Goal: Task Accomplishment & Management: Manage account settings

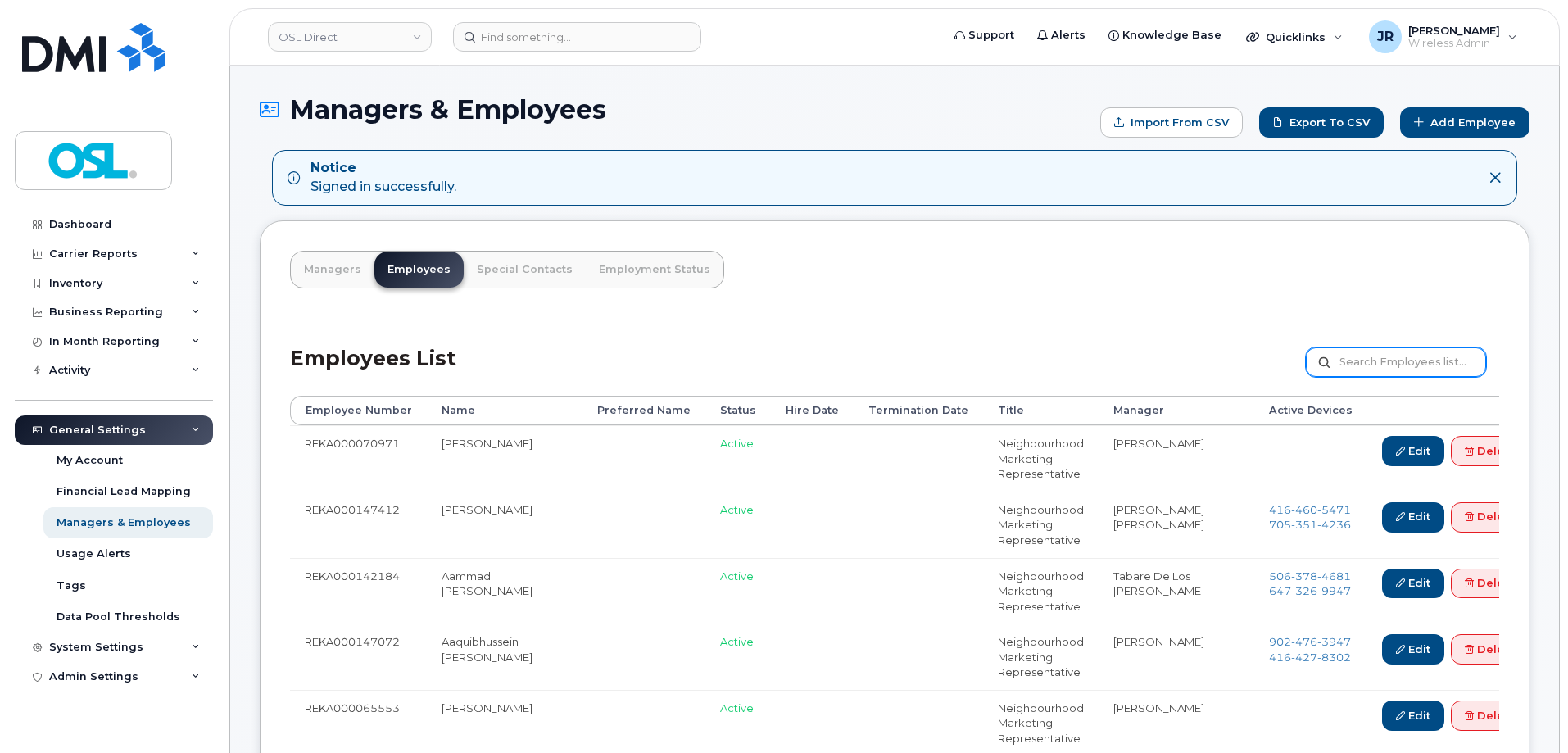
click at [1371, 352] on input "text" at bounding box center [1396, 363] width 180 height 29
paste input "REKA000006288"
type input "REKA000006288"
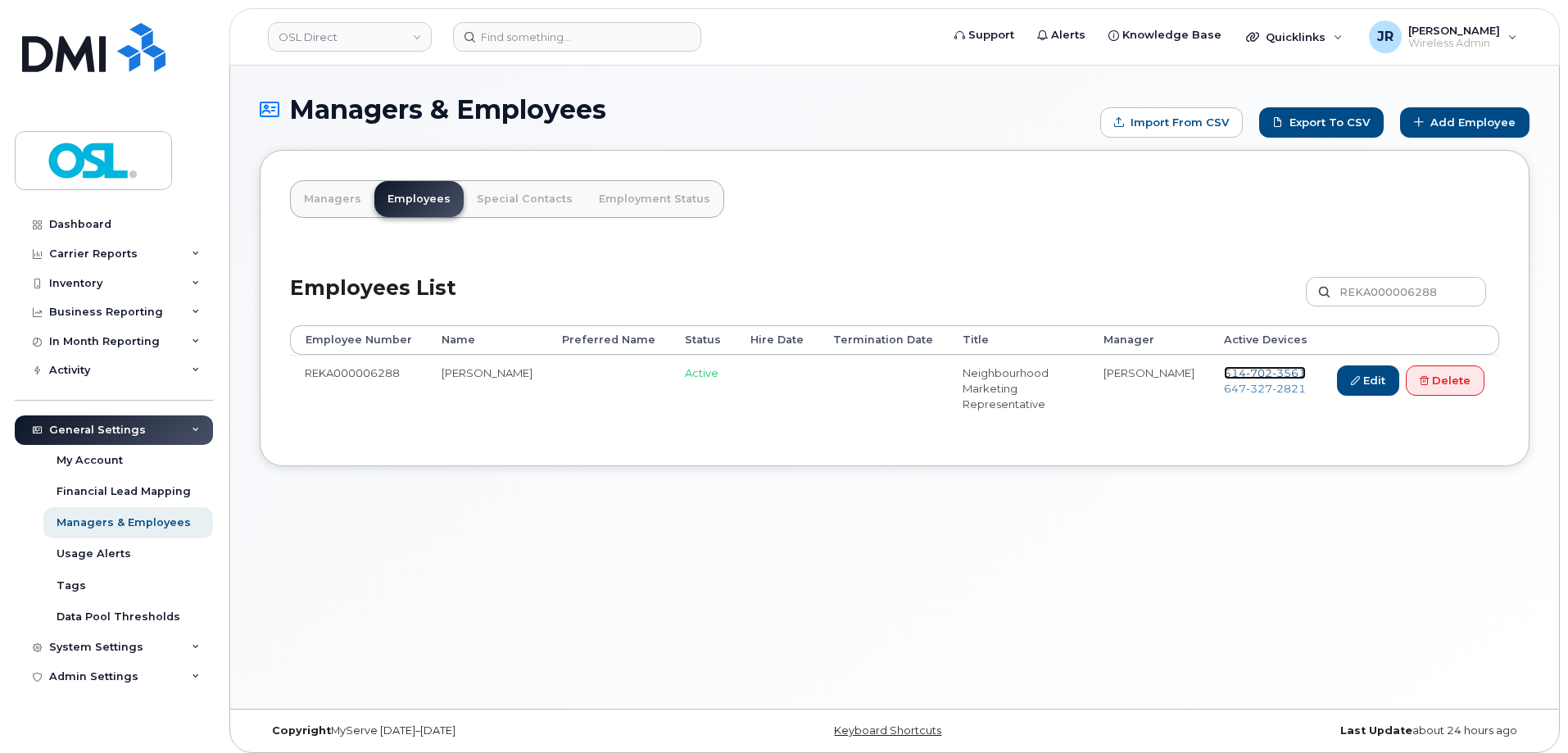
click at [1257, 368] on span "702" at bounding box center [1259, 372] width 26 height 13
click at [1242, 399] on td "514 702 3561 647 327 2821" at bounding box center [1266, 388] width 113 height 67
click at [1243, 393] on span "647 327 2821" at bounding box center [1265, 388] width 82 height 13
click at [1433, 380] on link "Delete" at bounding box center [1445, 380] width 79 height 30
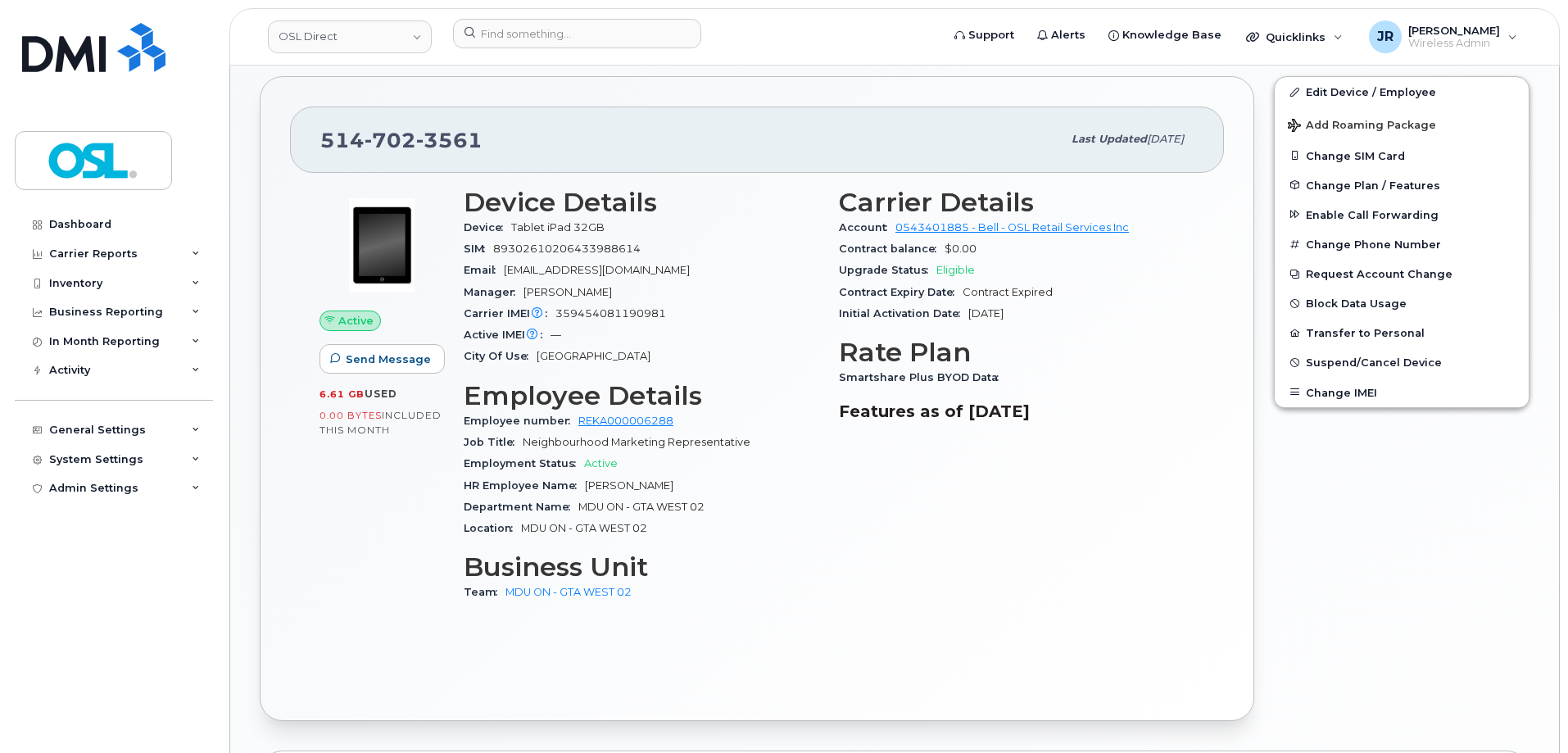
scroll to position [492, 0]
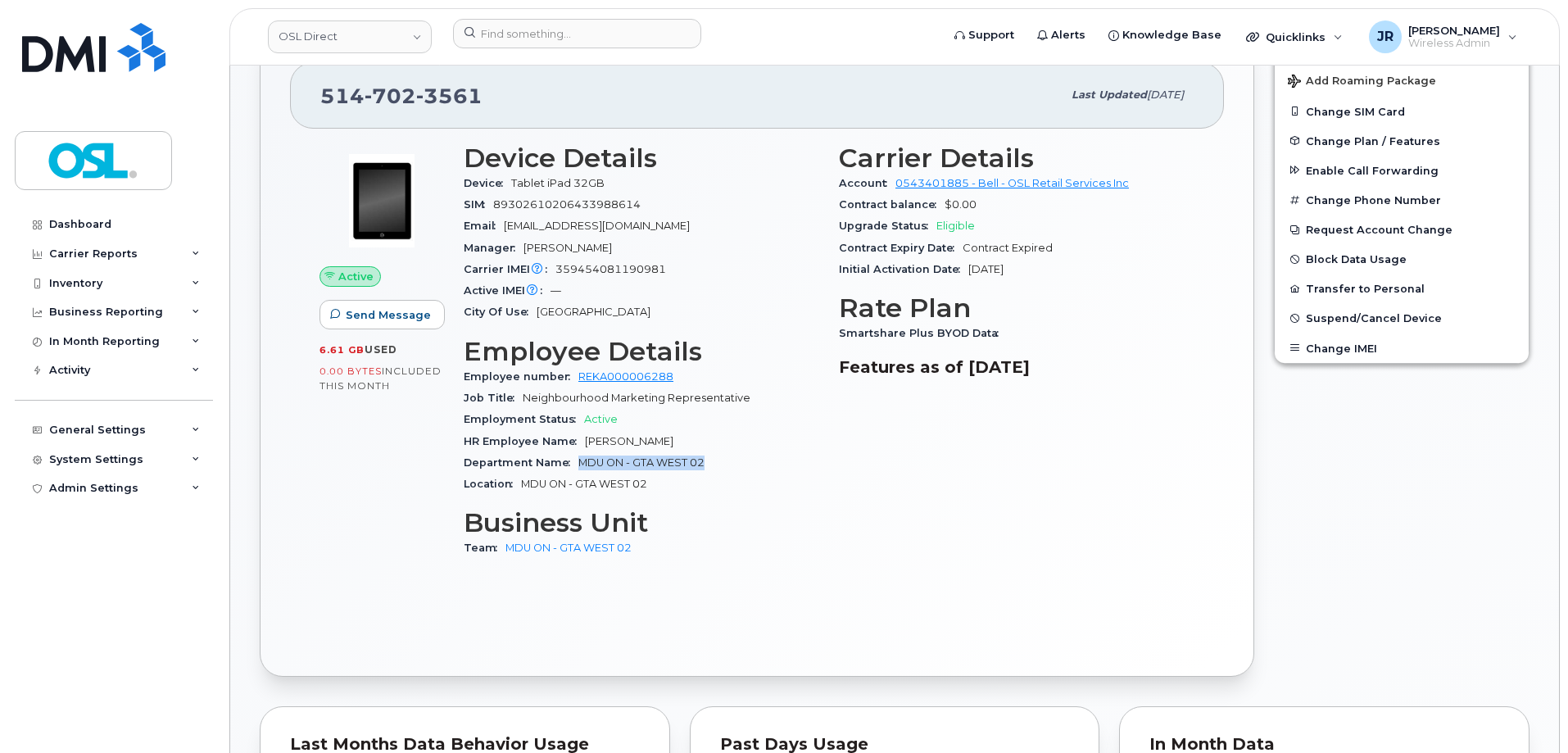
drag, startPoint x: 583, startPoint y: 460, endPoint x: 746, endPoint y: 437, distance: 164.6
click at [747, 463] on div "Department Name MDU ON - GTA WEST 02" at bounding box center [642, 463] width 356 height 22
copy span "MDU ON - GTA WEST 02"
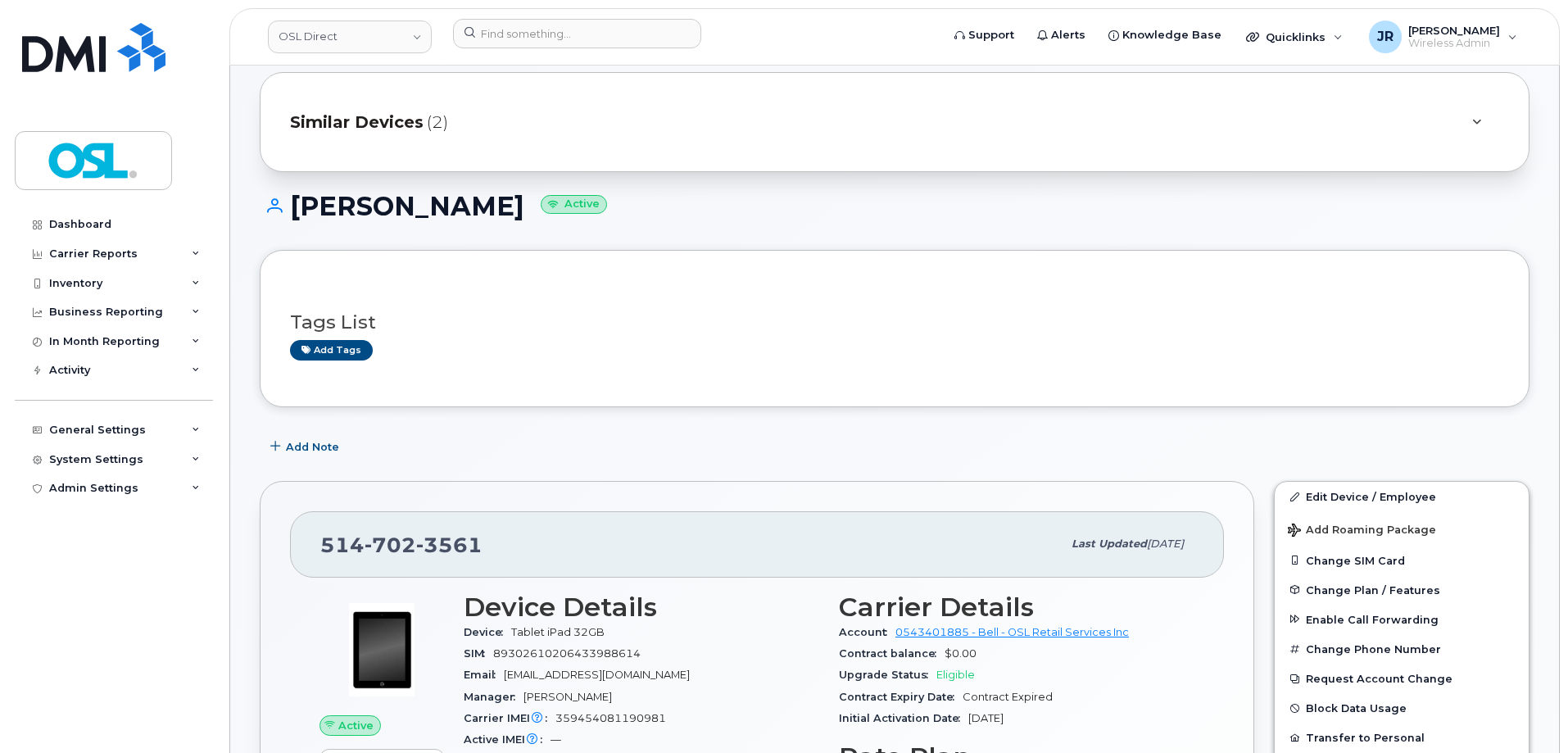
scroll to position [0, 0]
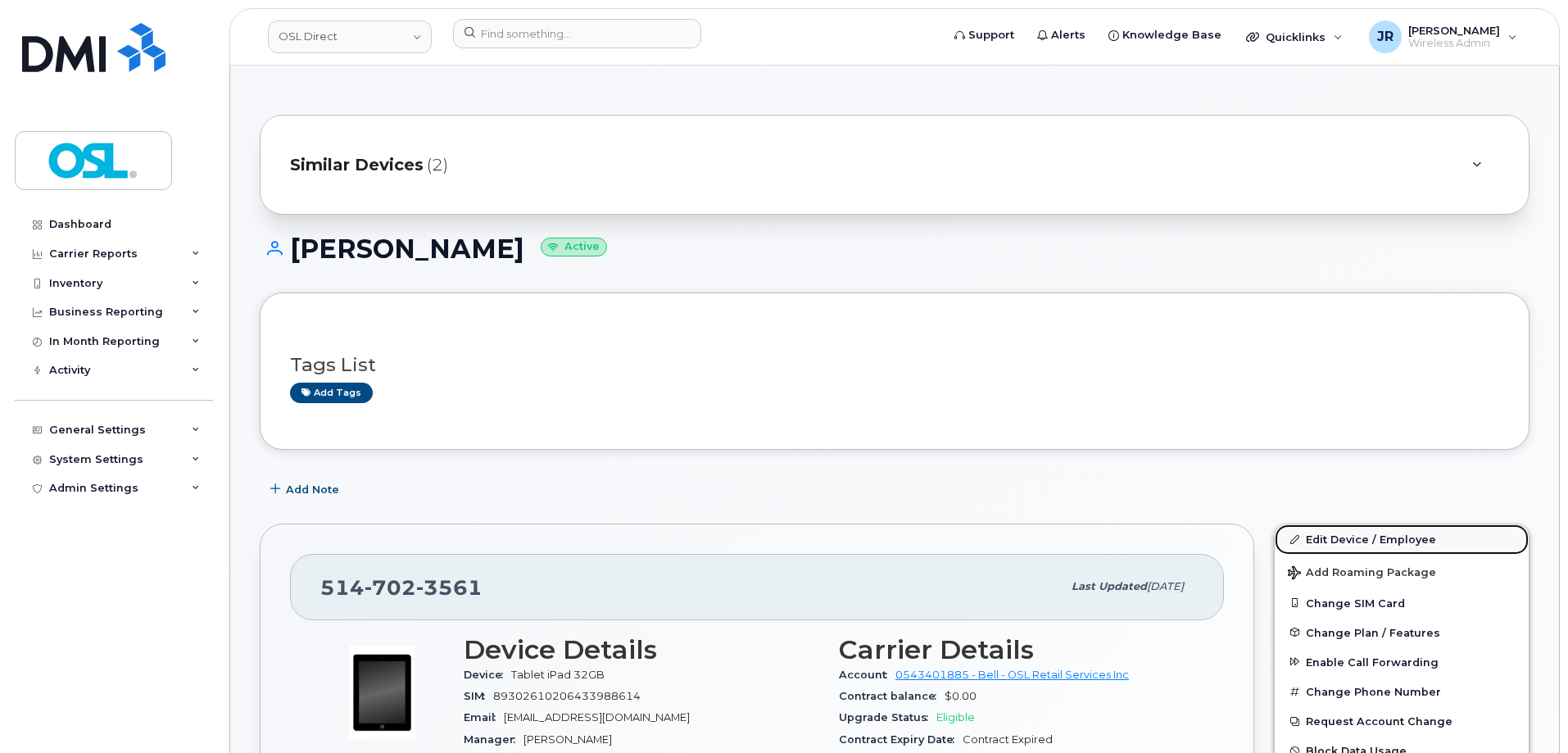
click at [1341, 540] on link "Edit Device / Employee" at bounding box center [1401, 540] width 254 height 29
click at [1334, 540] on link "Edit Device / Employee" at bounding box center [1401, 540] width 254 height 29
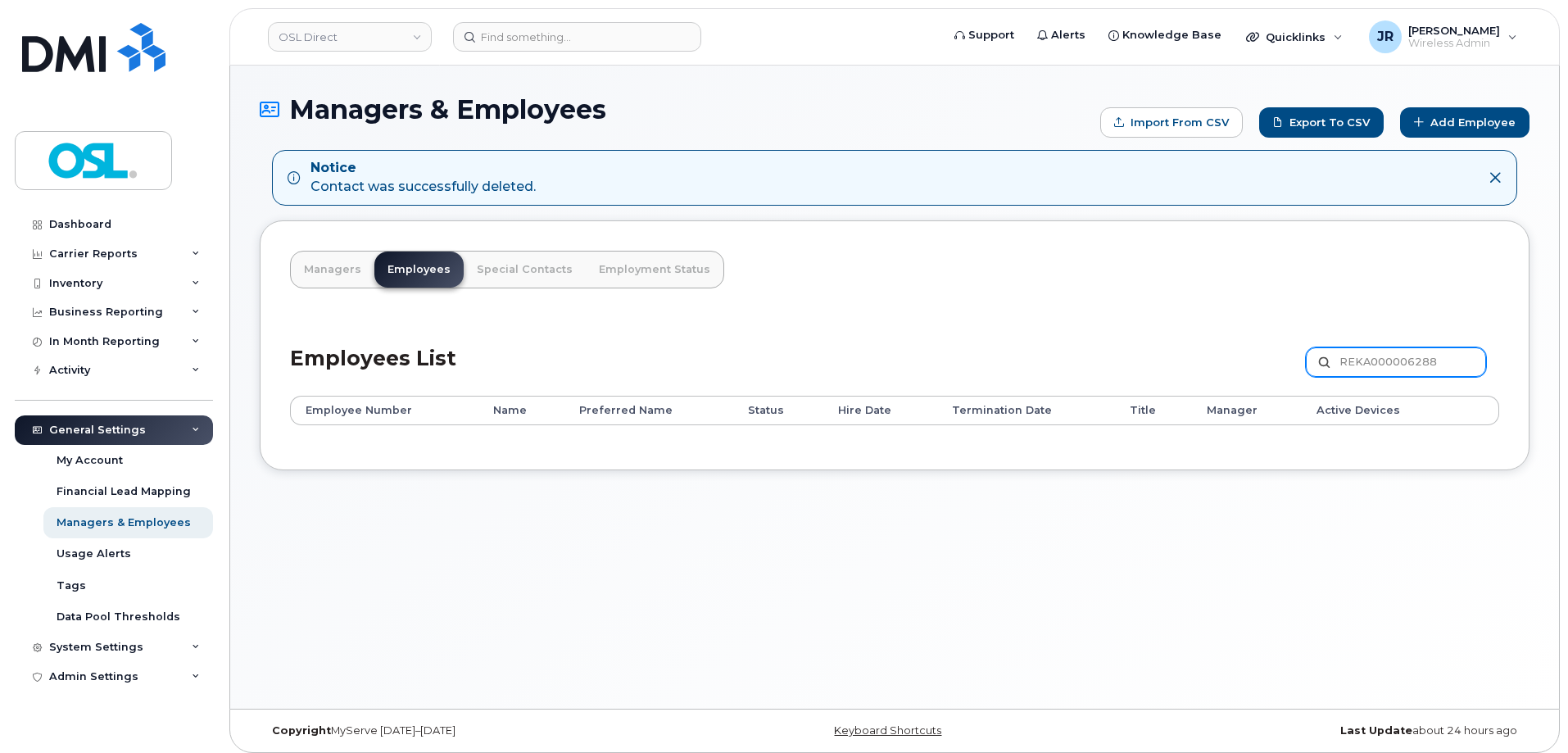
click at [1379, 363] on input "REKA000006288" at bounding box center [1396, 363] width 180 height 29
click at [1378, 363] on input "REKA000006288" at bounding box center [1396, 363] width 180 height 29
paste input "147475"
type input "REKA000147475"
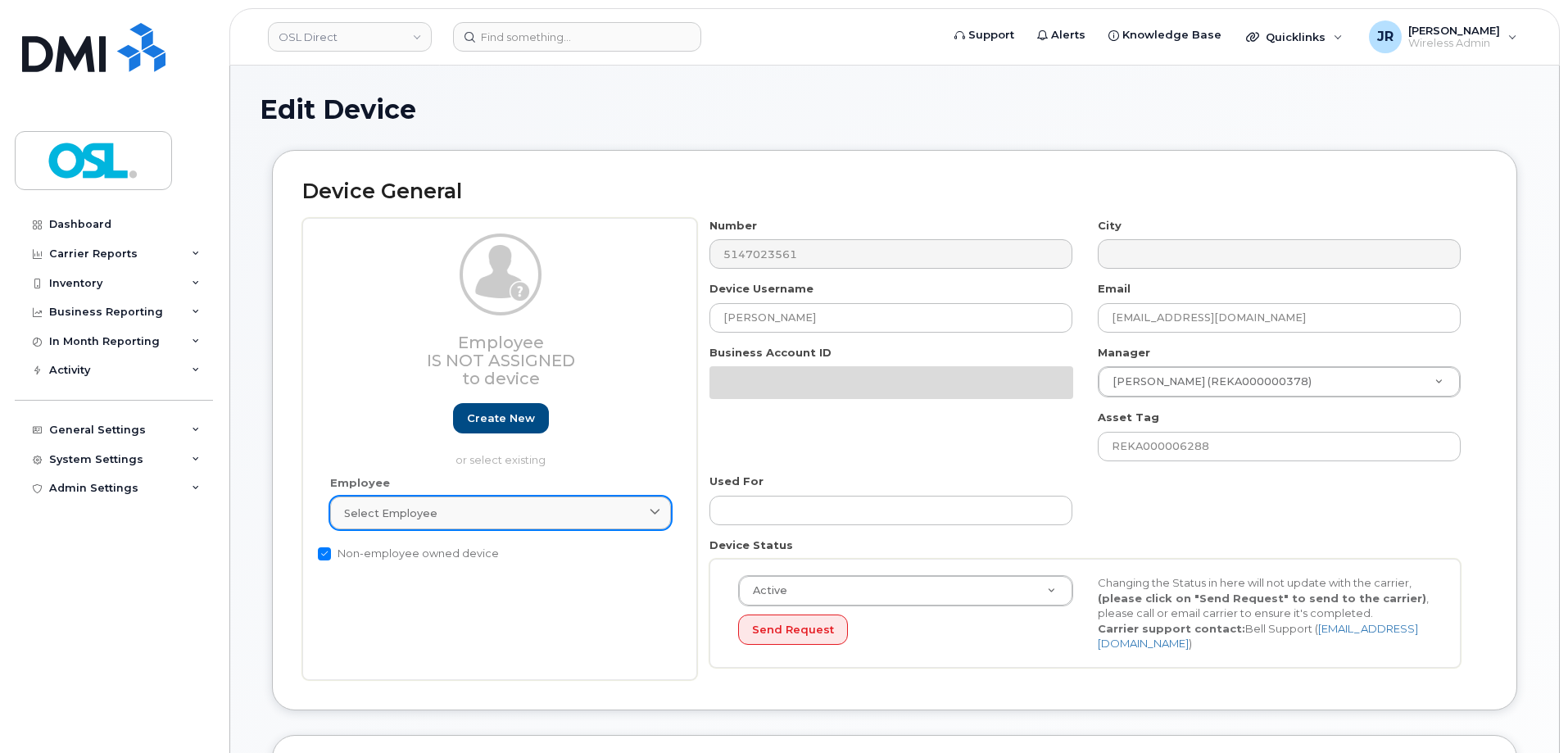
click at [493, 514] on div "Select employee" at bounding box center [500, 514] width 313 height 16
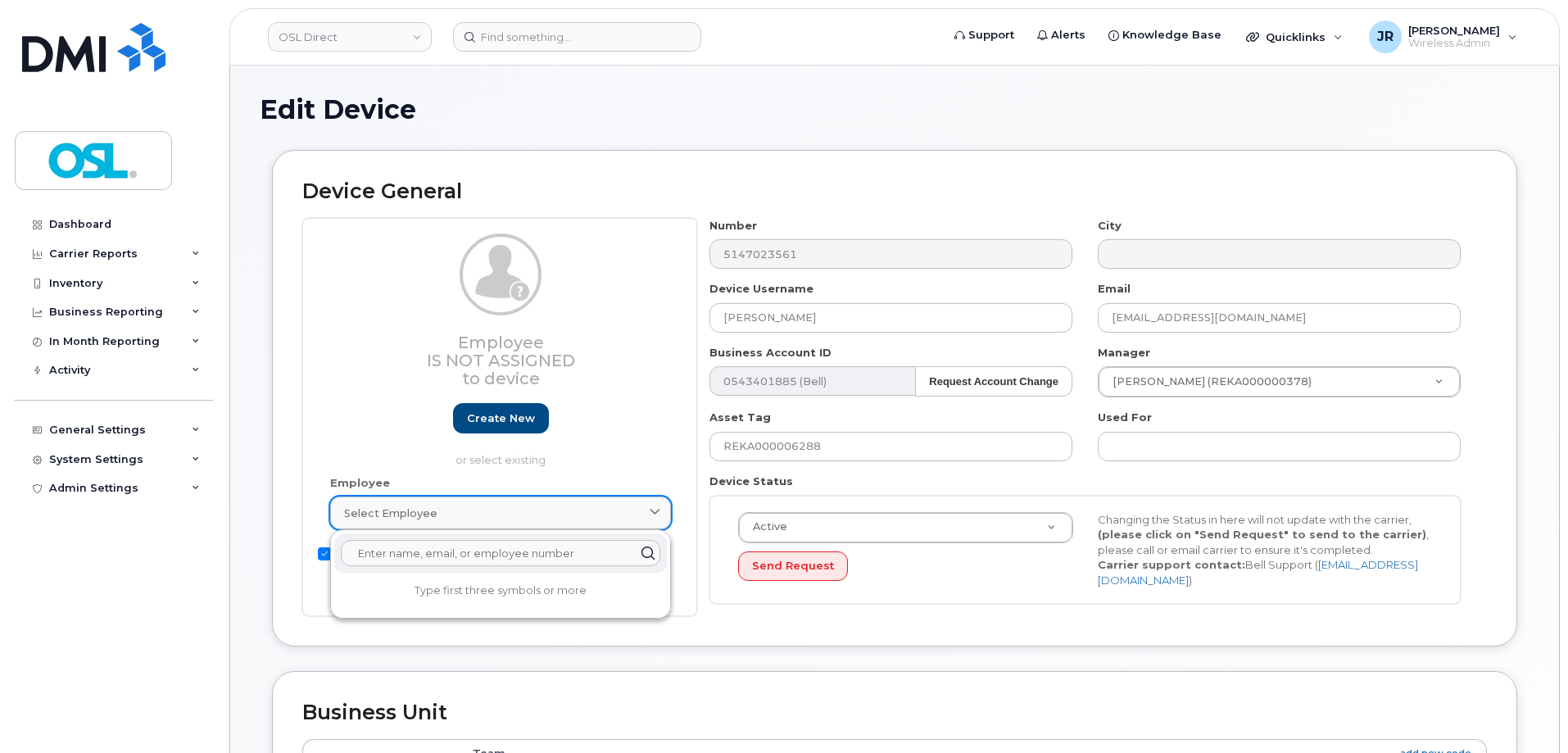
type input "U"
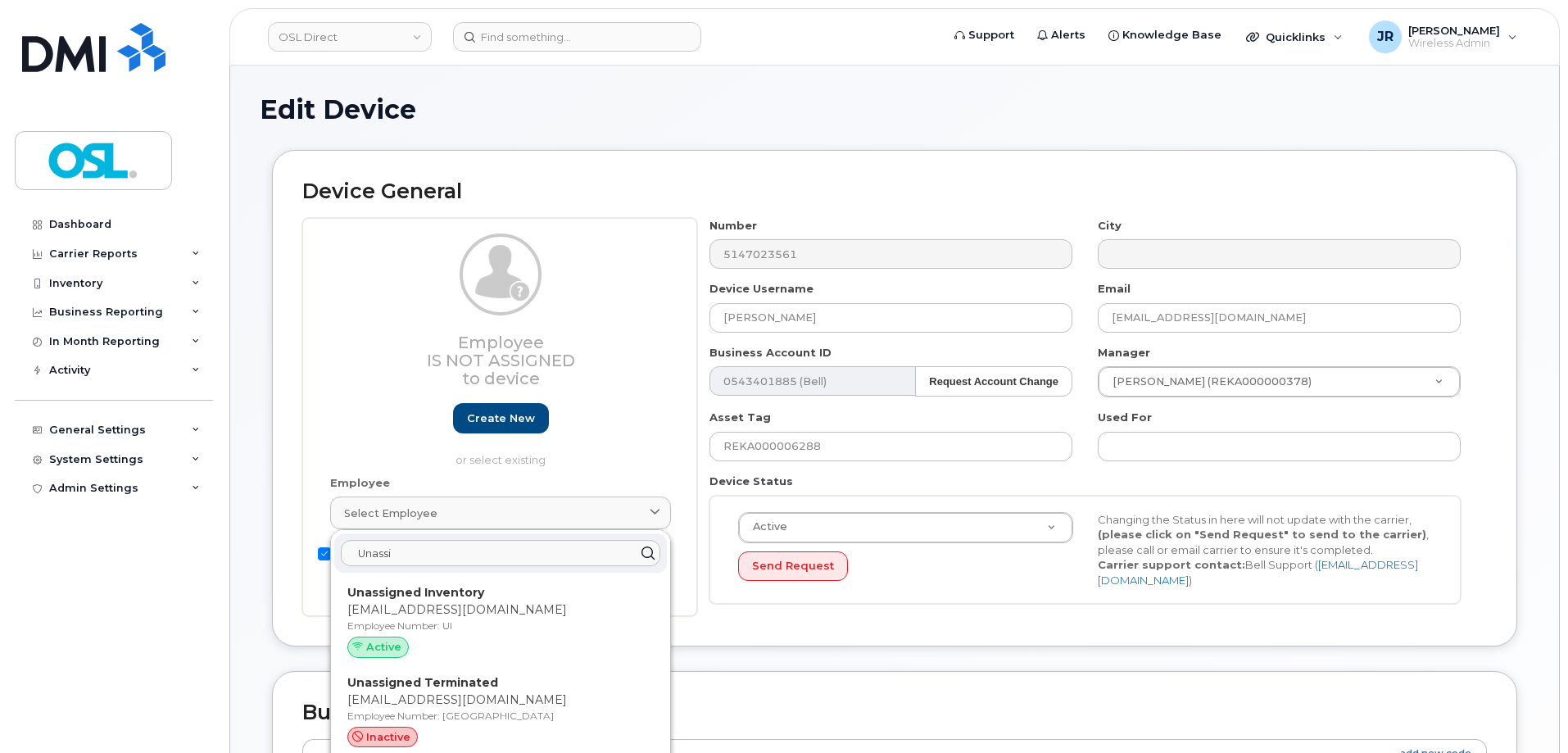
type input "Unassi"
click at [476, 631] on p "Employee Number: UI" at bounding box center [500, 625] width 306 height 15
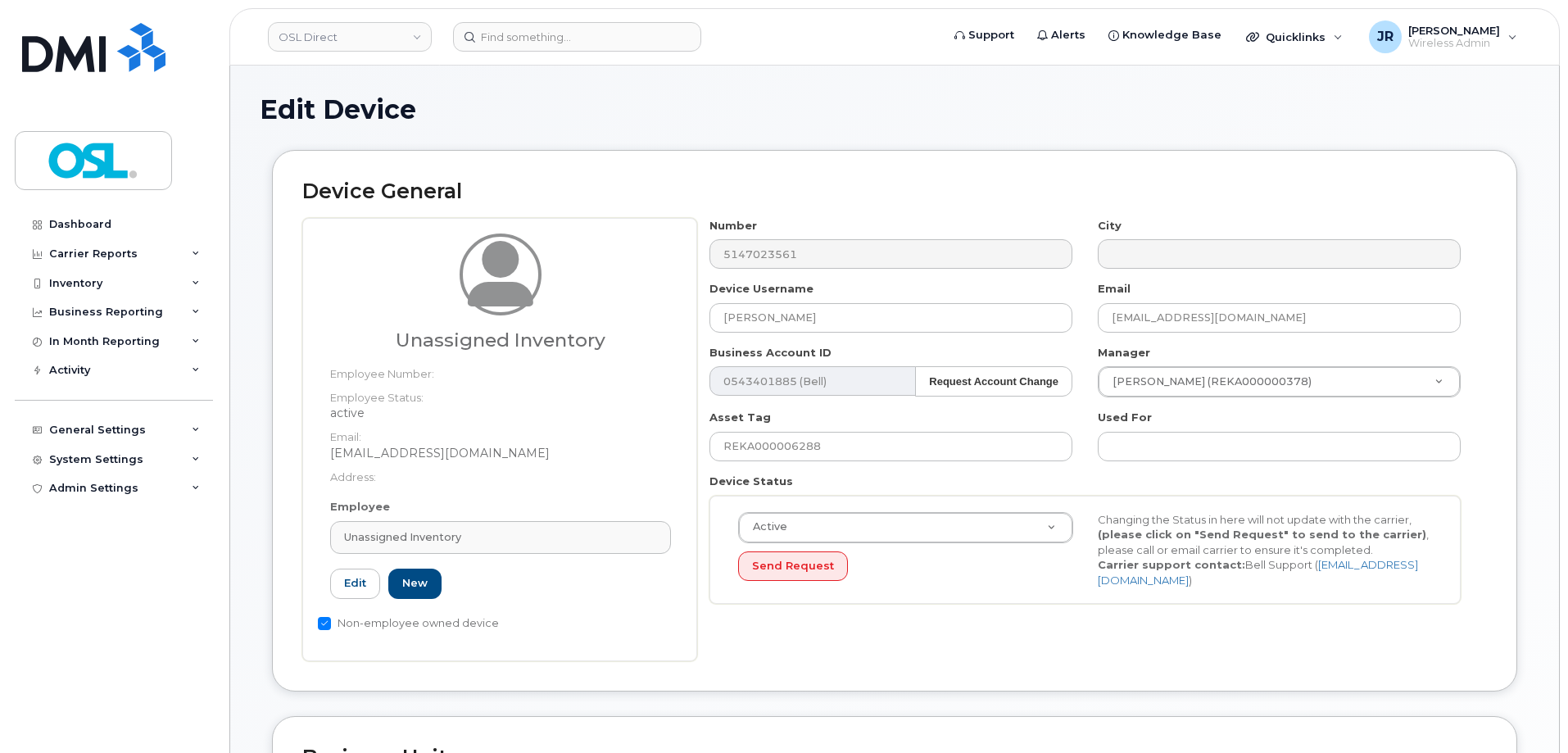
type input "UI"
type input "Unassigned Inventory"
type input "support@osldirect.com"
type input "4724252"
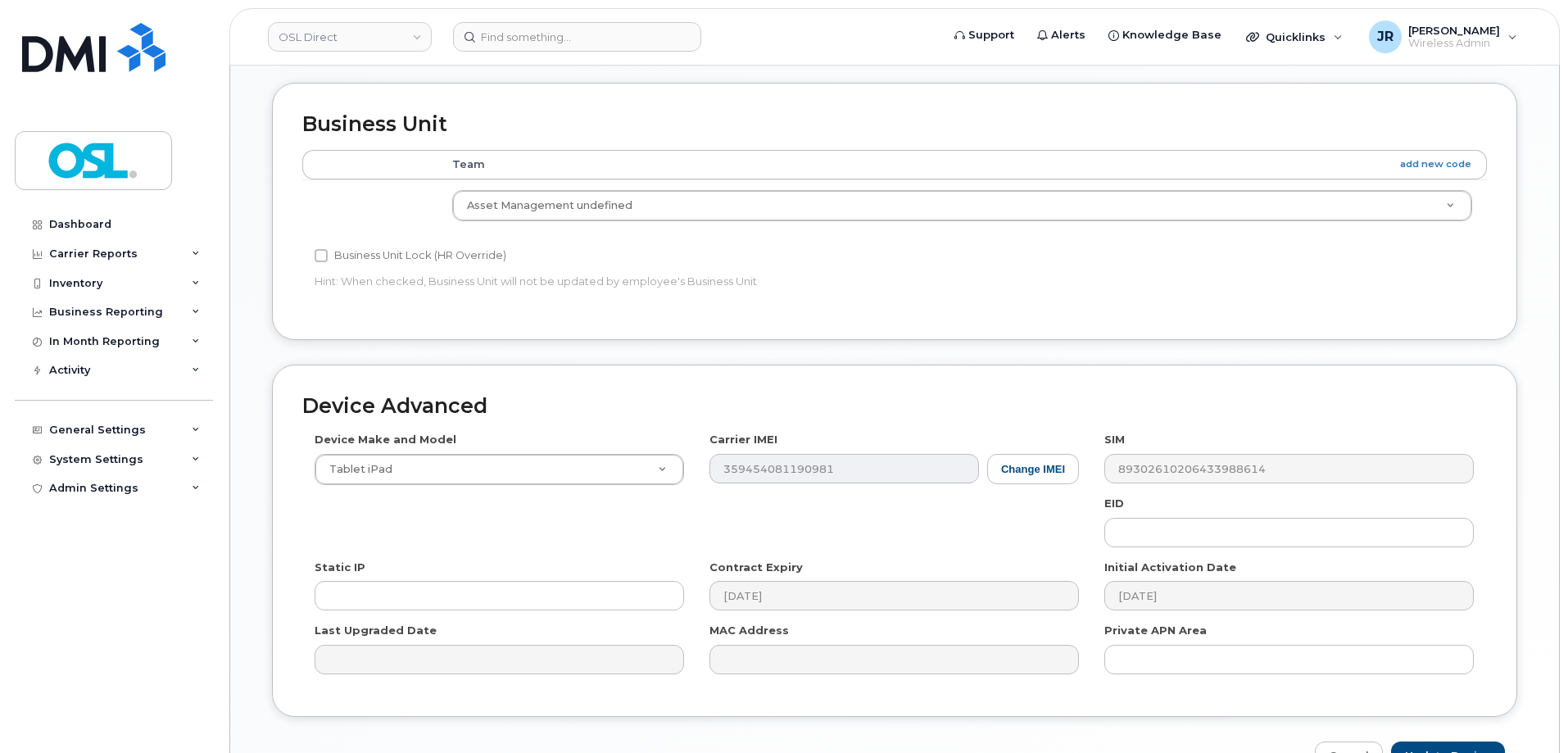
scroll to position [735, 0]
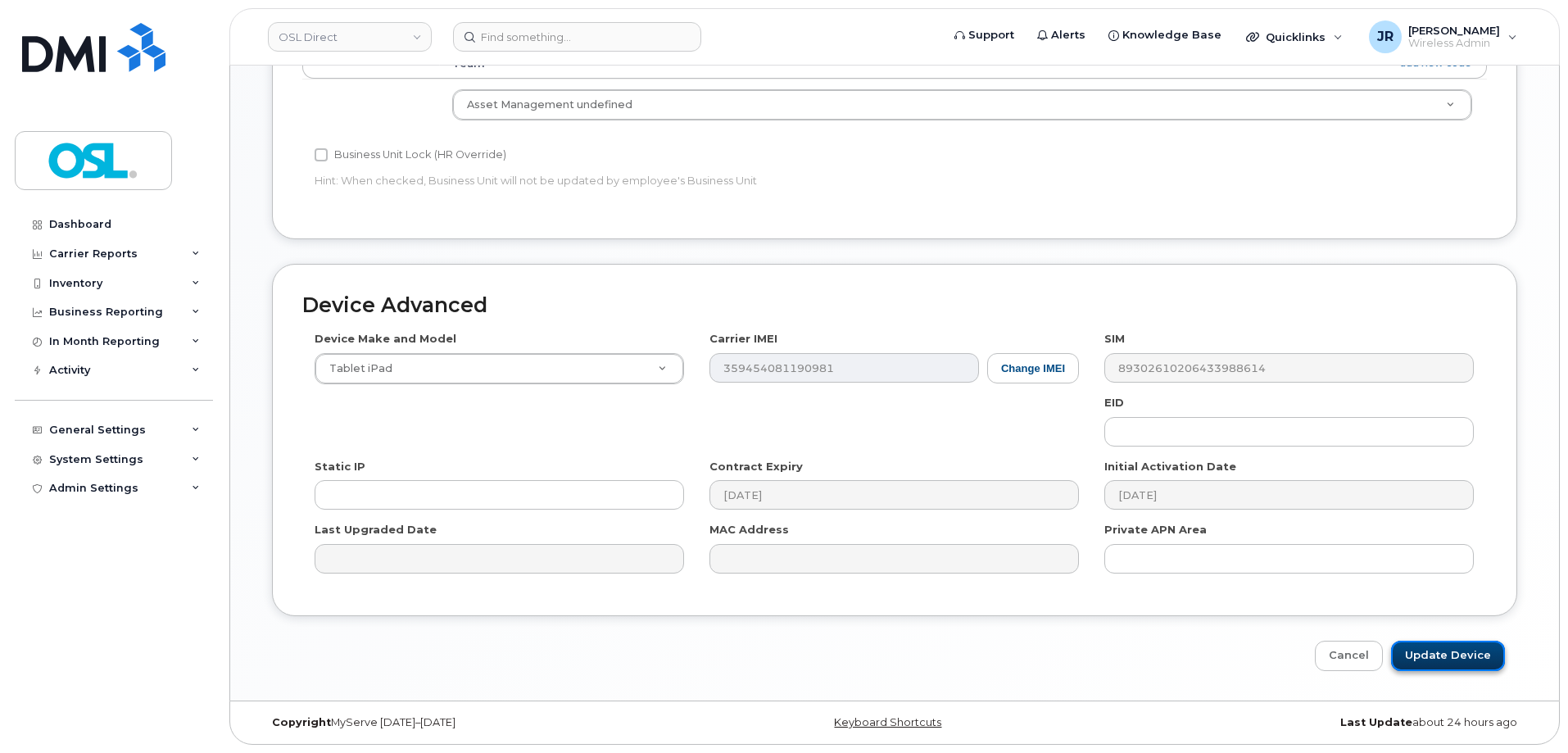
click at [1471, 665] on input "Update Device" at bounding box center [1447, 656] width 114 height 30
type input "Saving..."
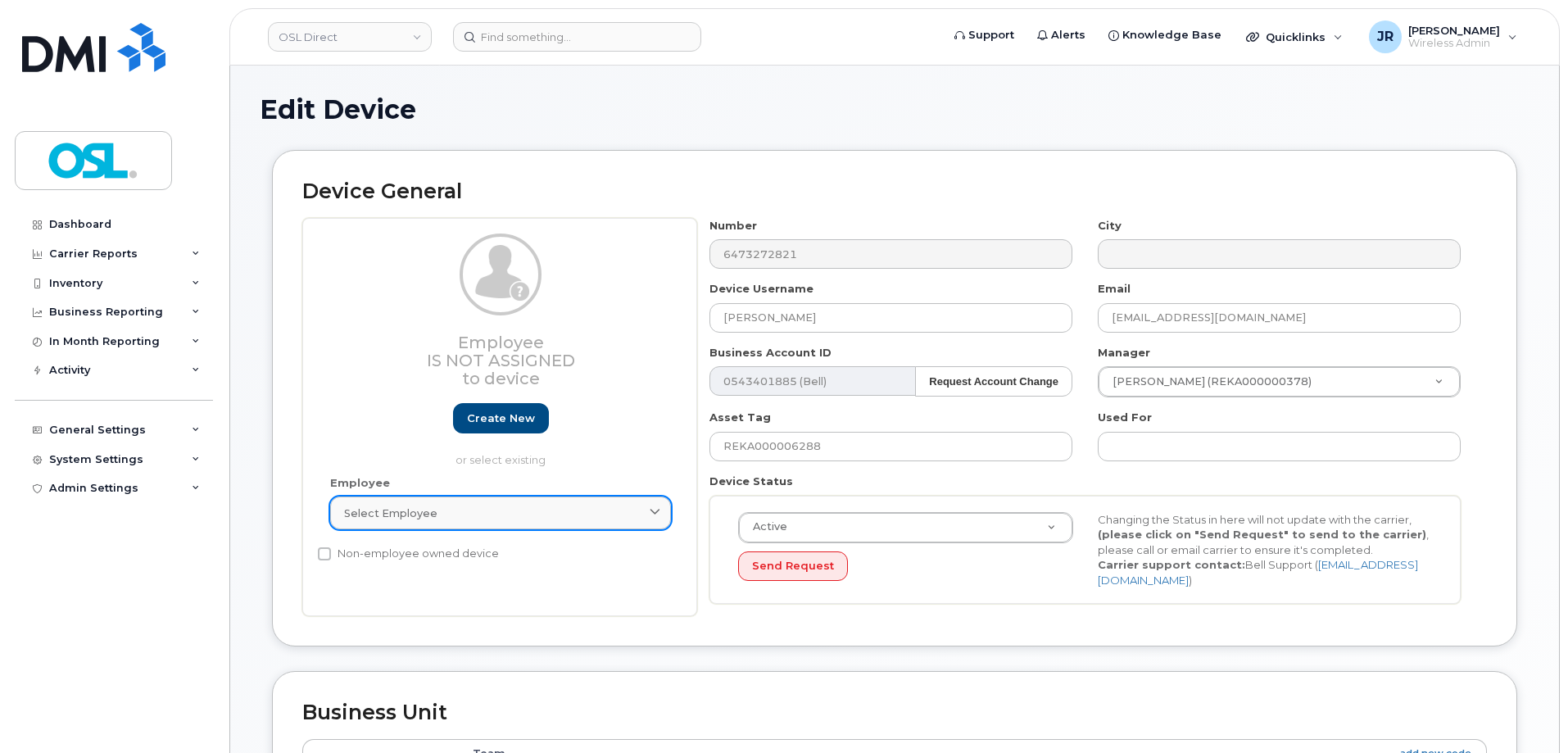
click at [450, 506] on div "Select employee" at bounding box center [500, 514] width 313 height 16
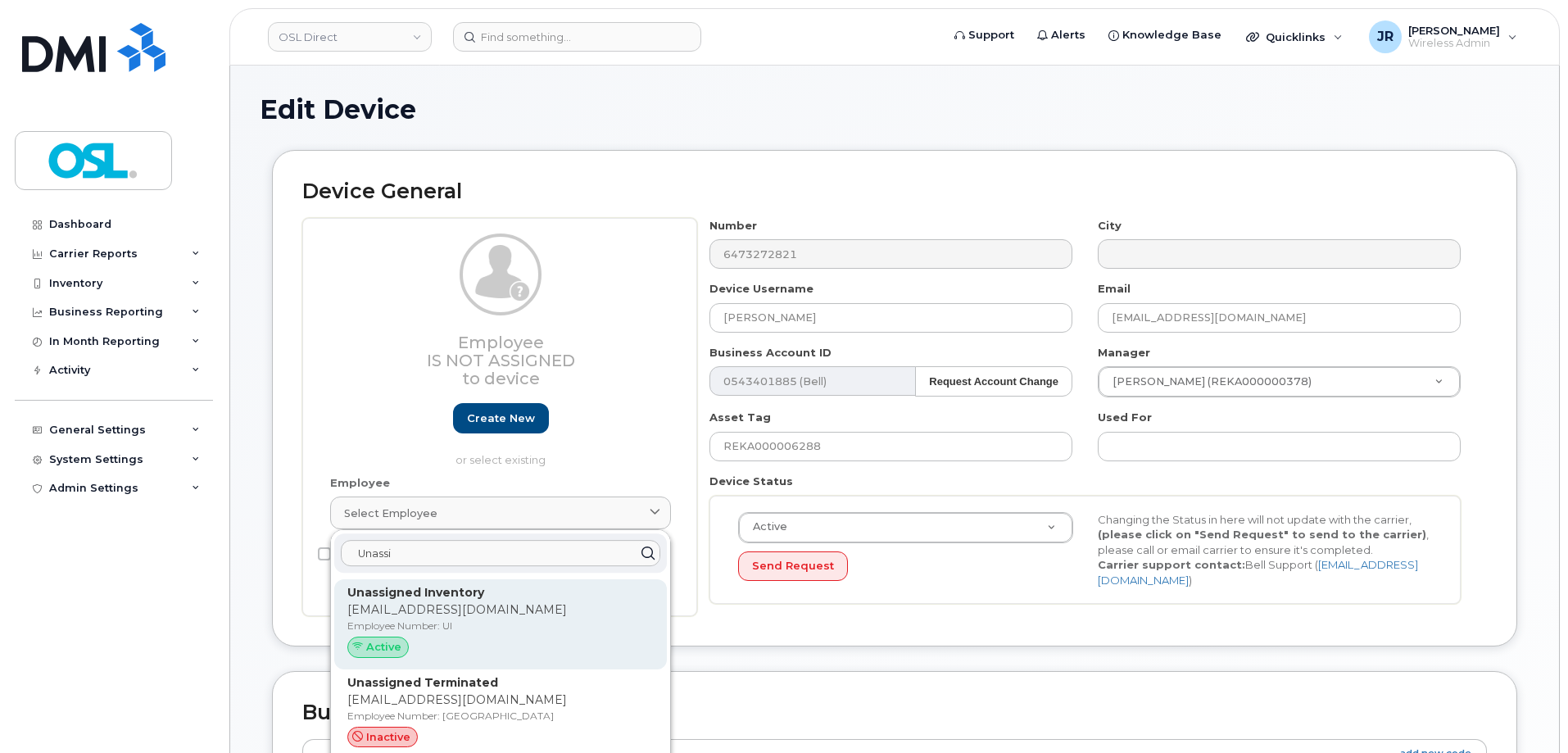
type input "Unassi"
click at [467, 586] on strong "Unassigned Inventory" at bounding box center [416, 593] width 137 height 15
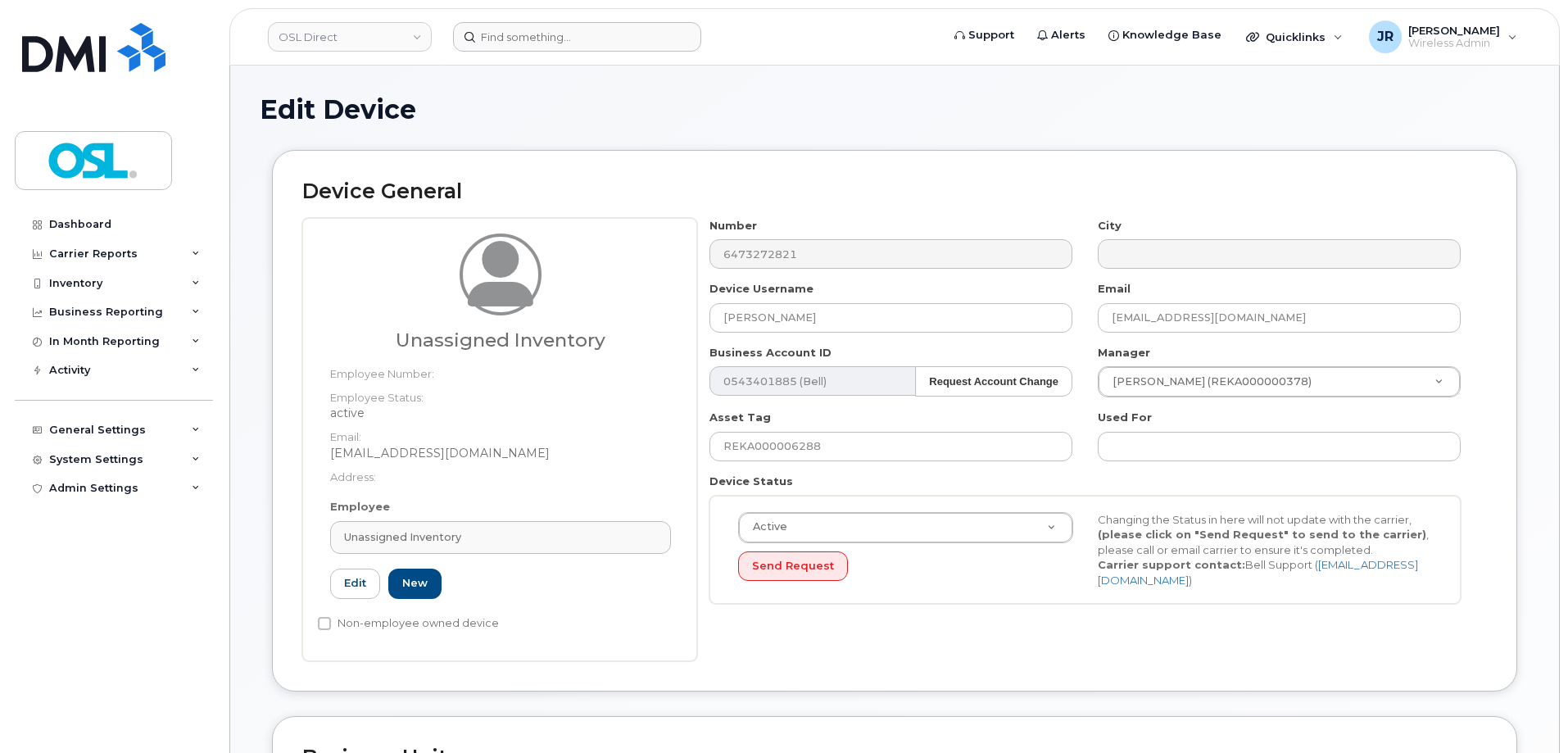
type input "UI"
type input "Unassigned Inventory"
type input "support@osldirect.com"
type input "4724252"
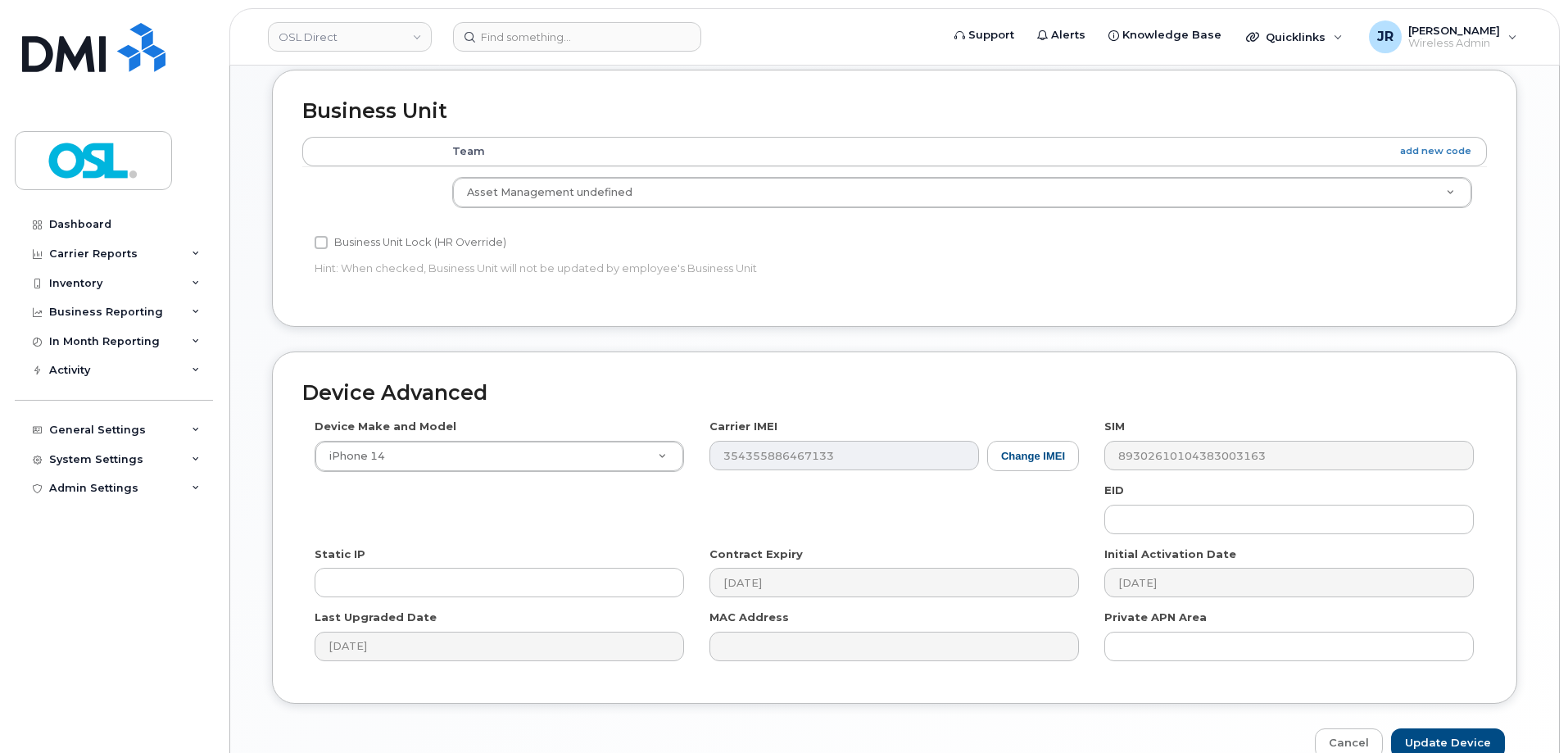
scroll to position [735, 0]
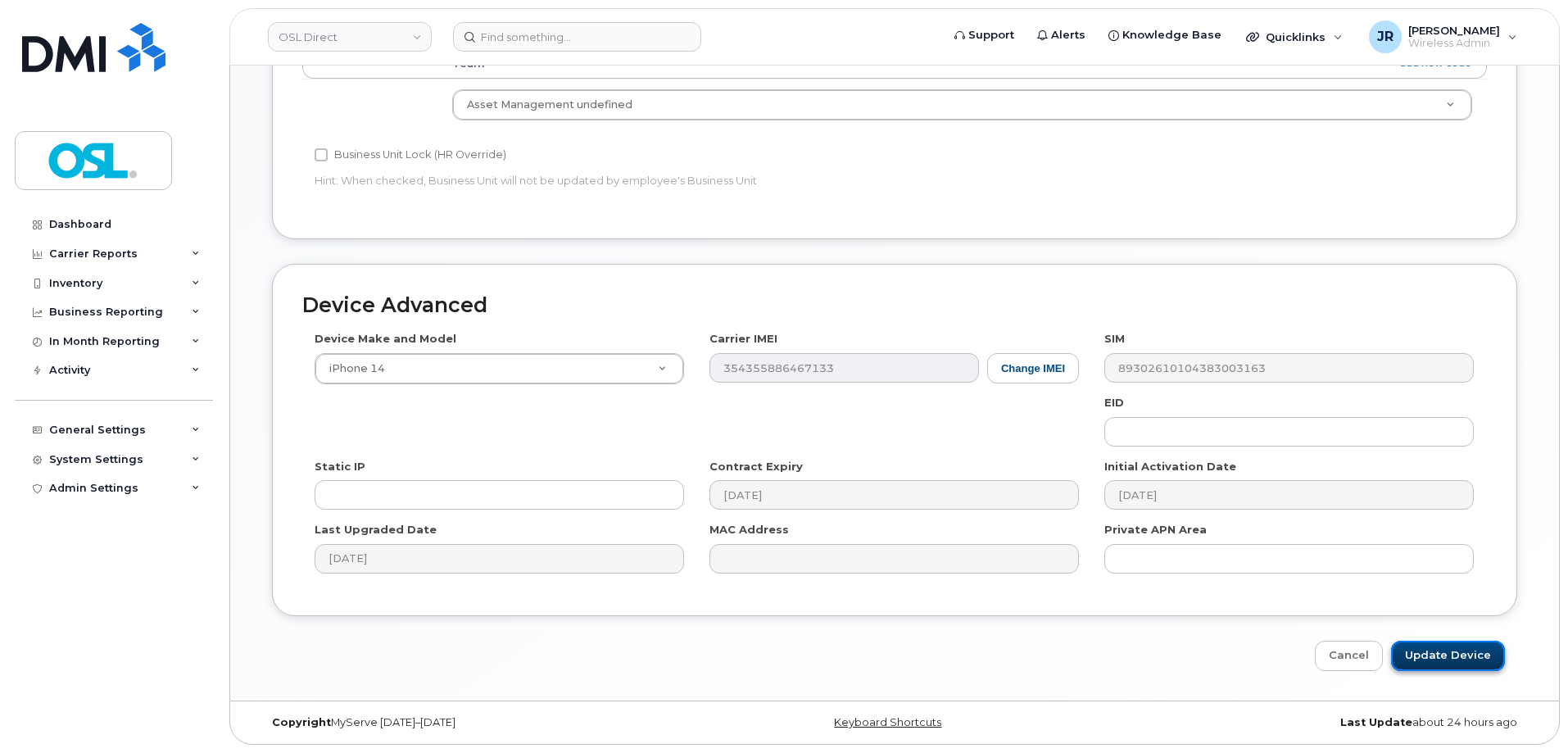
click at [1440, 656] on input "Update Device" at bounding box center [1447, 656] width 114 height 30
type input "Saving..."
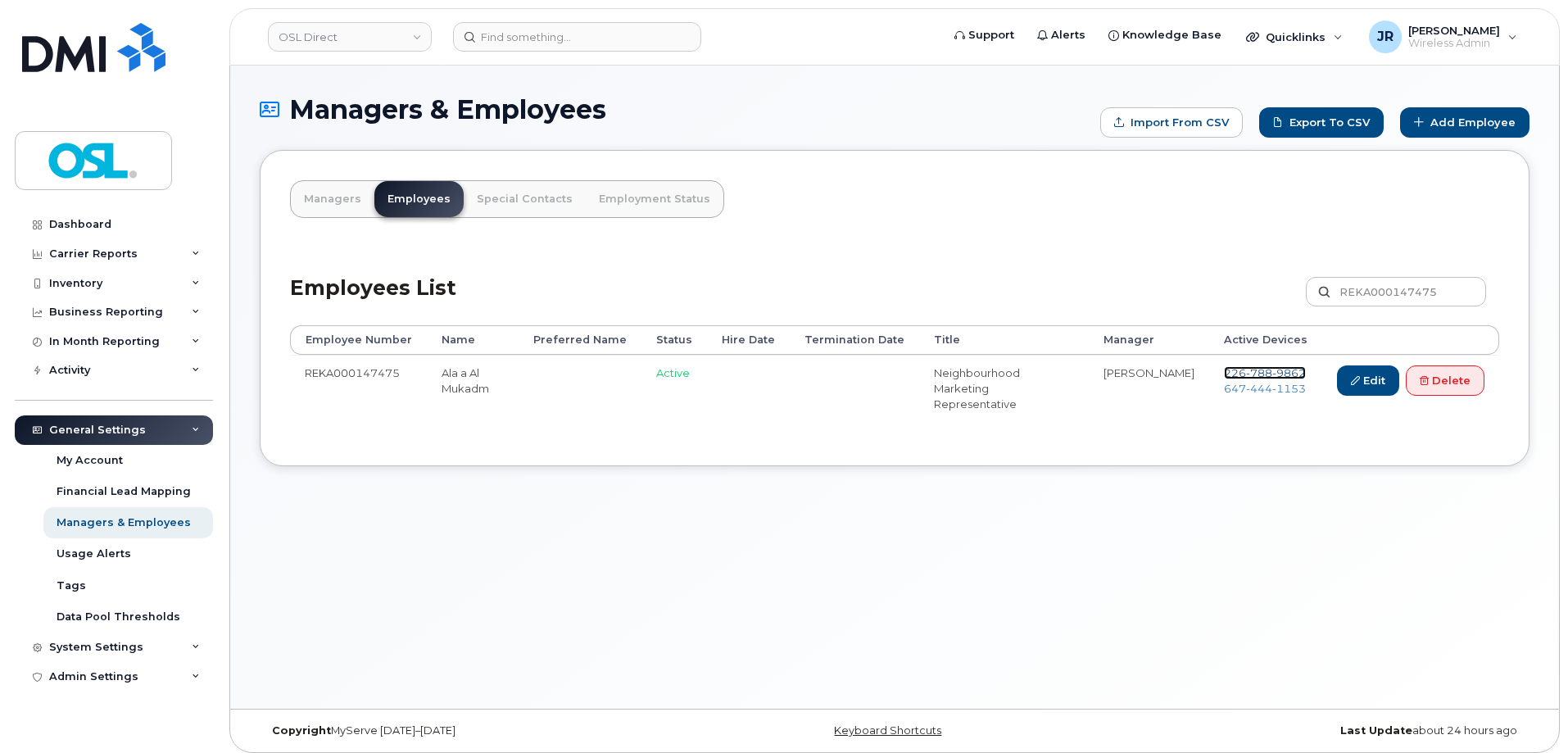
click at [1255, 370] on span "788" at bounding box center [1259, 372] width 26 height 13
click at [1252, 384] on span "444" at bounding box center [1259, 388] width 26 height 13
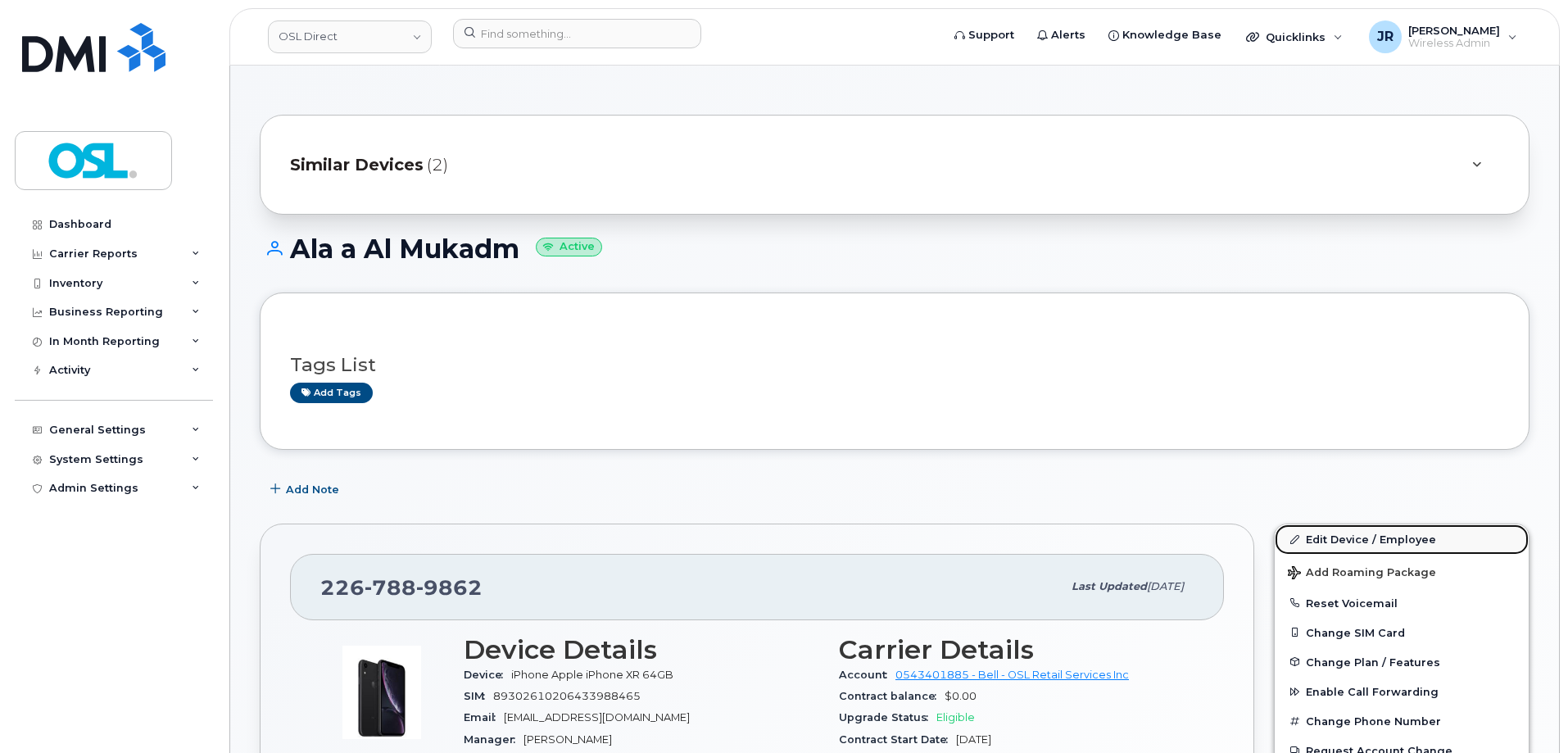
click at [1329, 535] on link "Edit Device / Employee" at bounding box center [1401, 540] width 254 height 29
click at [1333, 539] on link "Edit Device / Employee" at bounding box center [1401, 540] width 254 height 29
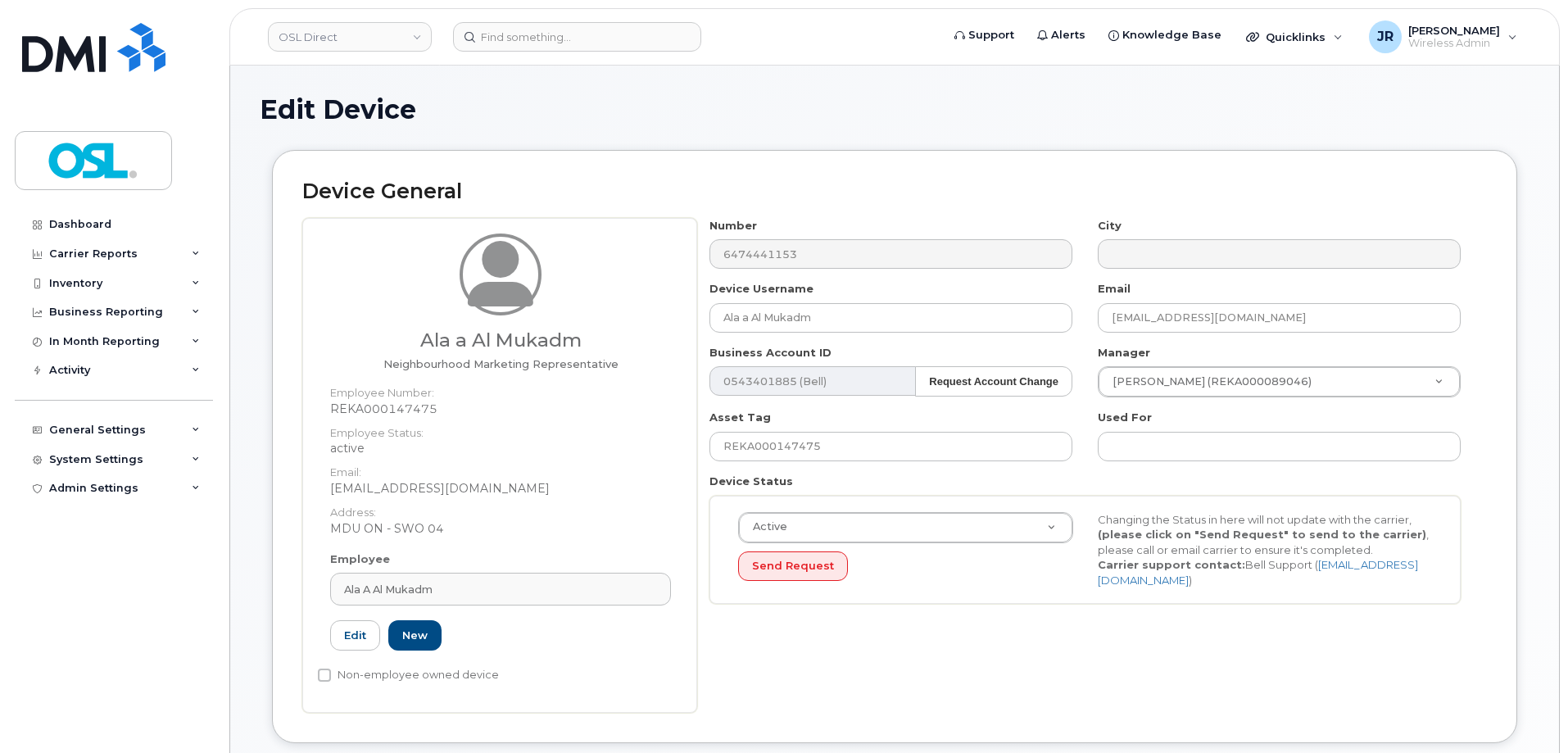
click at [396, 532] on dd "MDU ON - SWO 04" at bounding box center [500, 528] width 341 height 16
copy dd "MDU ON - SWO 04"
